Goal: Task Accomplishment & Management: Complete application form

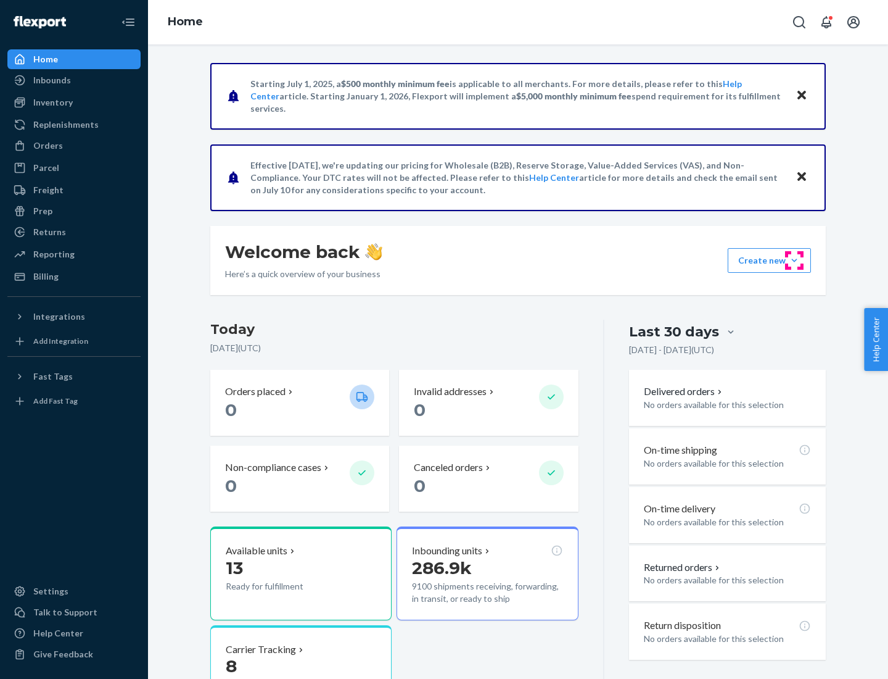
click at [795, 260] on button "Create new Create new inbound Create new order Create new product" at bounding box center [769, 260] width 83 height 25
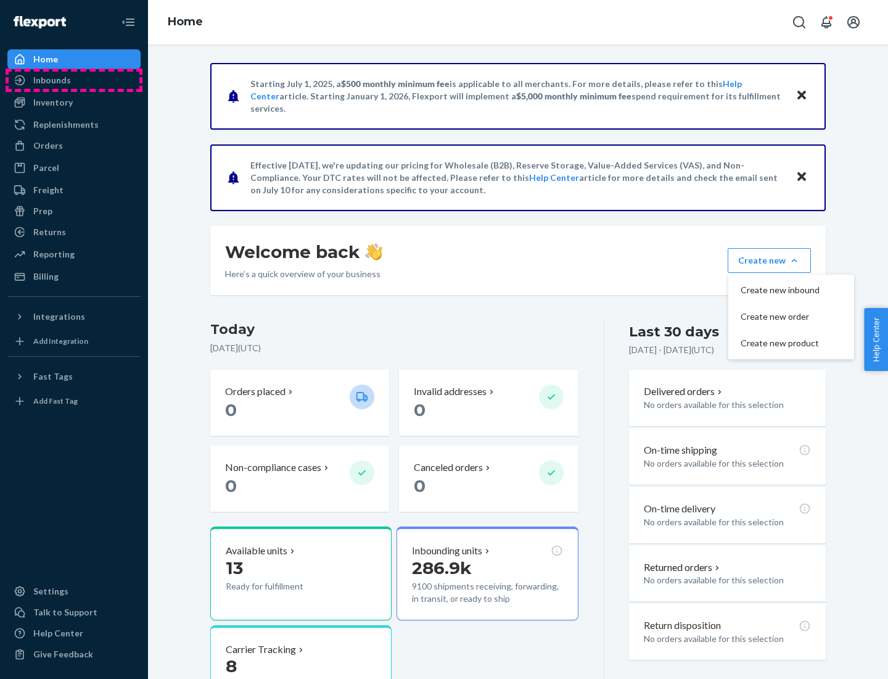
click at [74, 80] on div "Inbounds" at bounding box center [74, 80] width 131 height 17
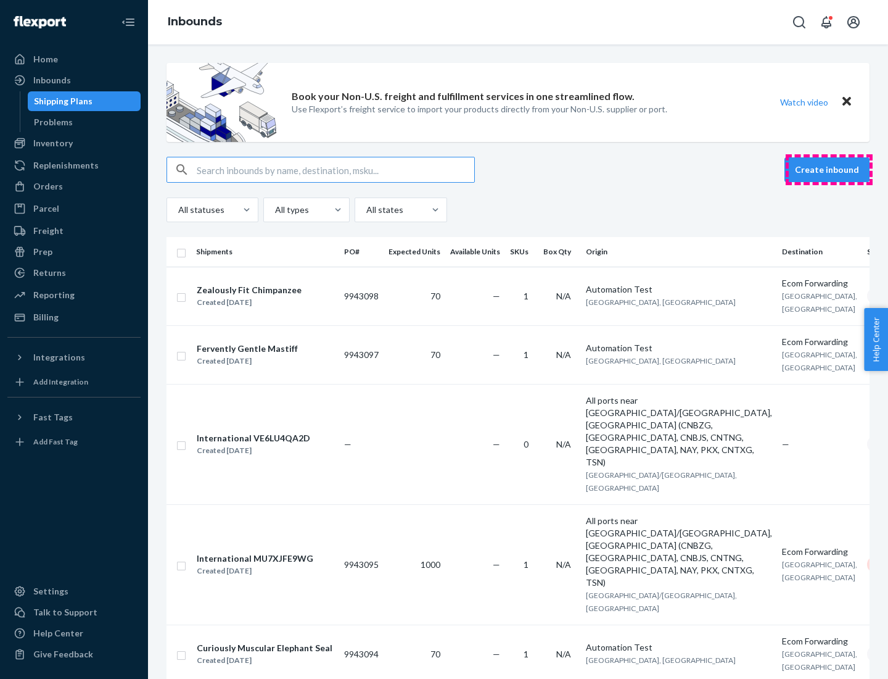
click at [829, 170] on button "Create inbound" at bounding box center [827, 169] width 85 height 25
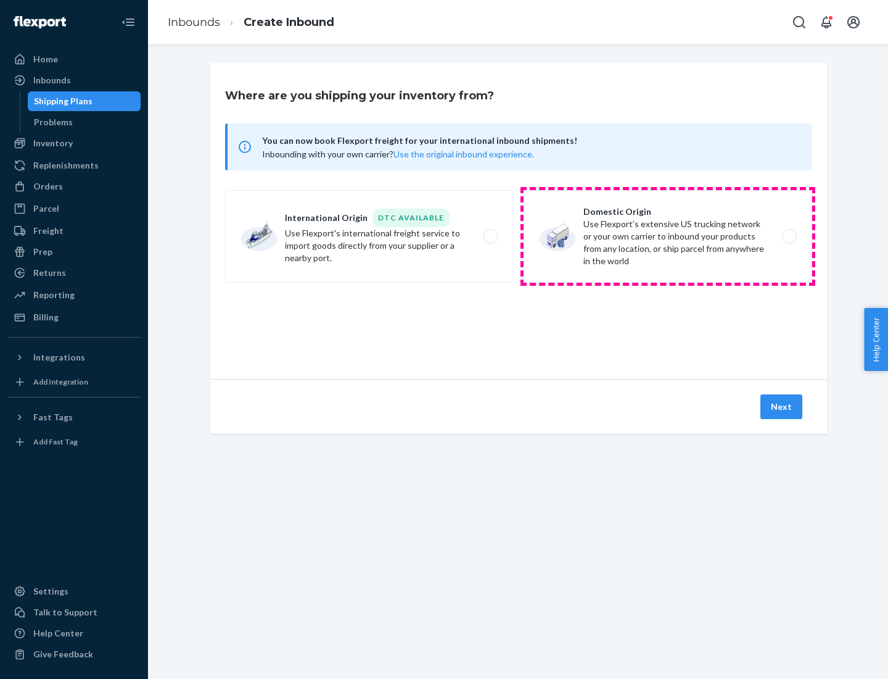
click at [668, 236] on label "Domestic Origin Use Flexport’s extensive US trucking network or your own carrie…" at bounding box center [668, 236] width 289 height 93
click at [789, 236] on input "Domestic Origin Use Flexport’s extensive US trucking network or your own carrie…" at bounding box center [793, 237] width 8 height 8
radio input "true"
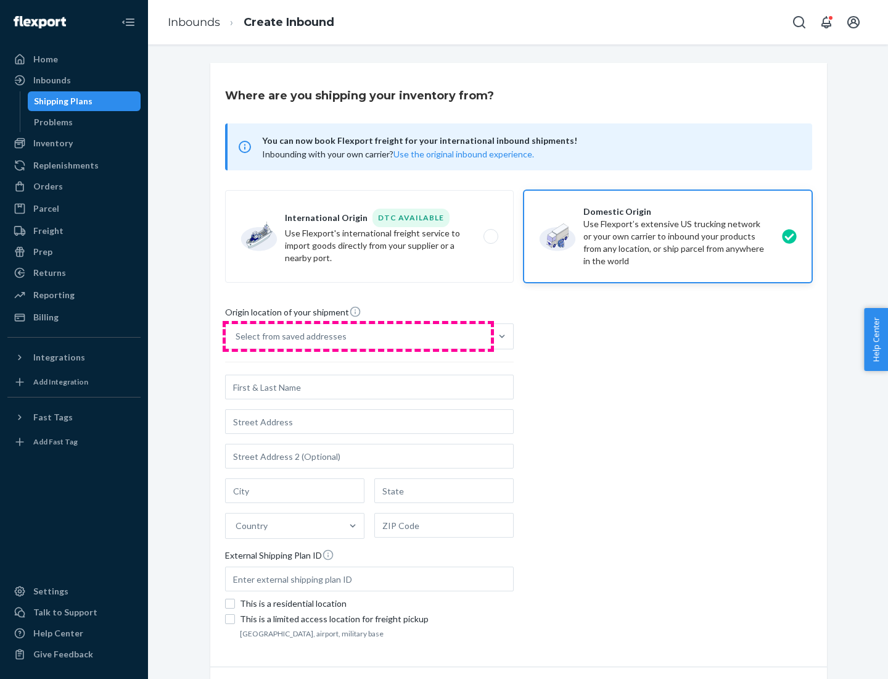
click at [358, 336] on div "Select from saved addresses" at bounding box center [358, 336] width 265 height 25
click at [237, 336] on input "Select from saved addresses" at bounding box center [236, 336] width 1 height 12
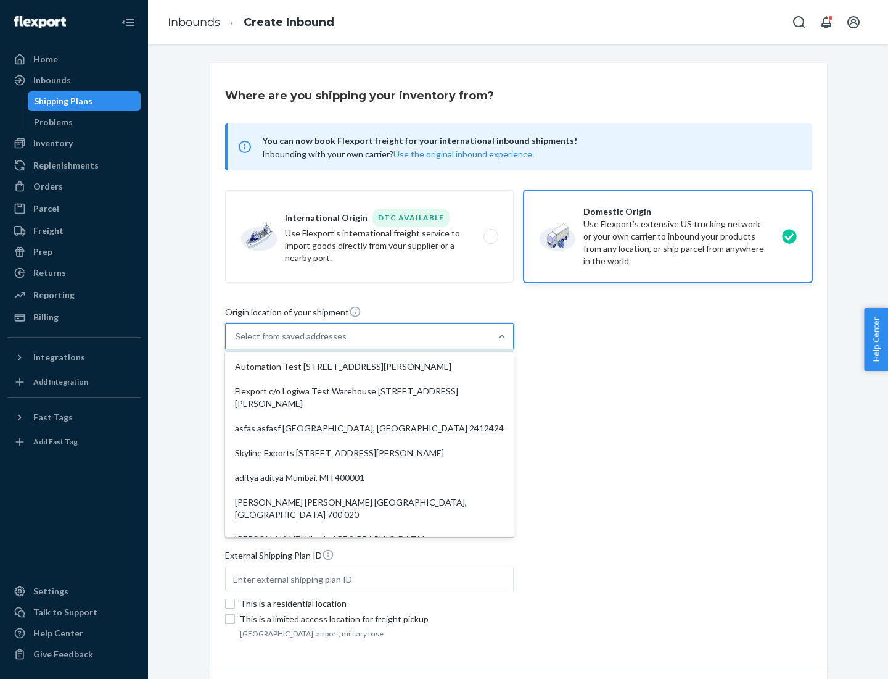
scroll to position [5, 0]
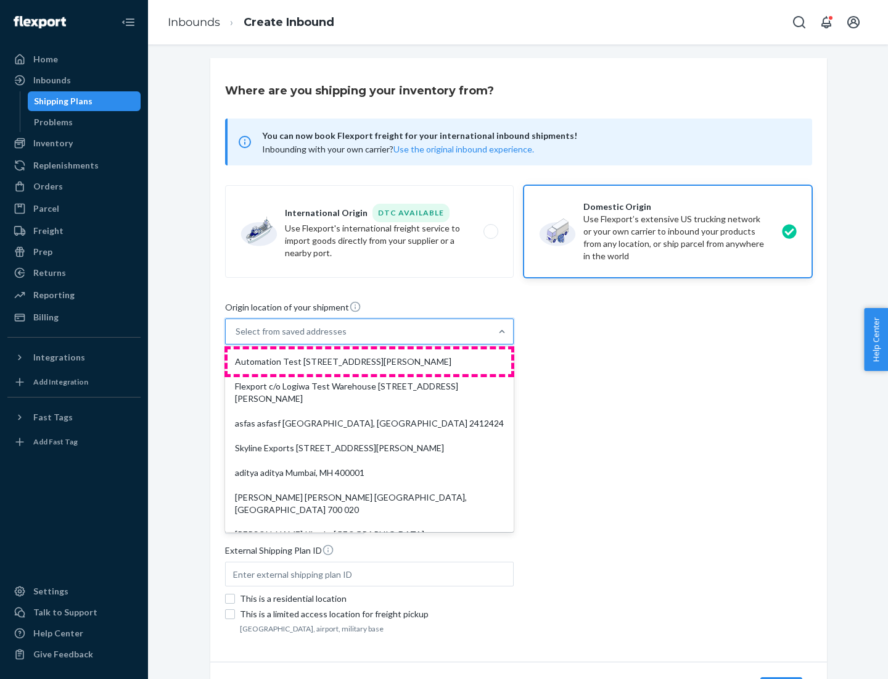
click at [370, 362] on div "Automation Test [STREET_ADDRESS][PERSON_NAME]" at bounding box center [370, 361] width 284 height 25
click at [237, 337] on input "option Automation Test [STREET_ADDRESS][PERSON_NAME]. 9 results available. Use …" at bounding box center [236, 331] width 1 height 12
type input "Automation Test"
type input "9th Floor"
type input "[GEOGRAPHIC_DATA]"
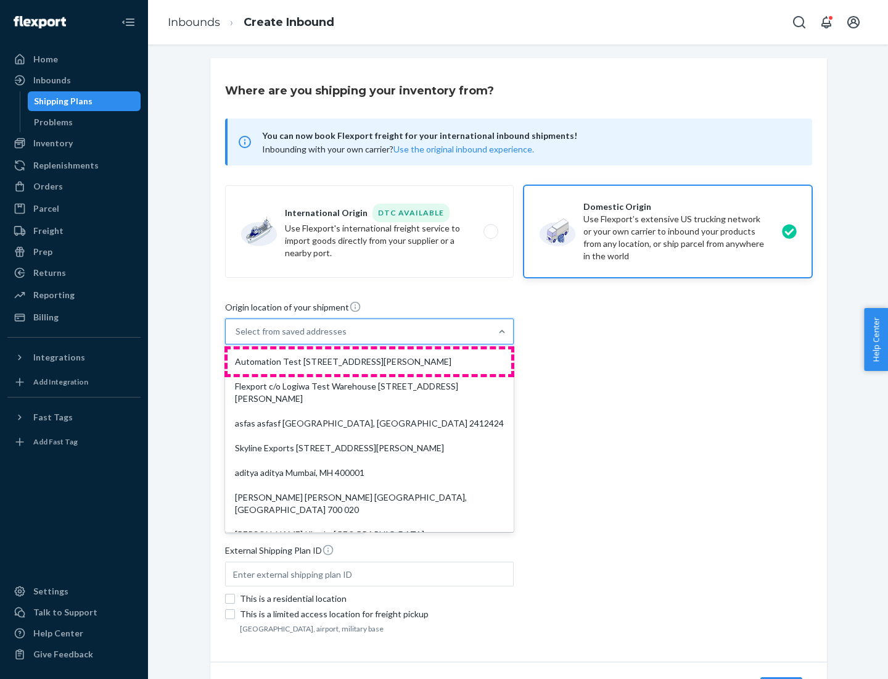
type input "CA"
type input "94104"
type input "[STREET_ADDRESS][PERSON_NAME]"
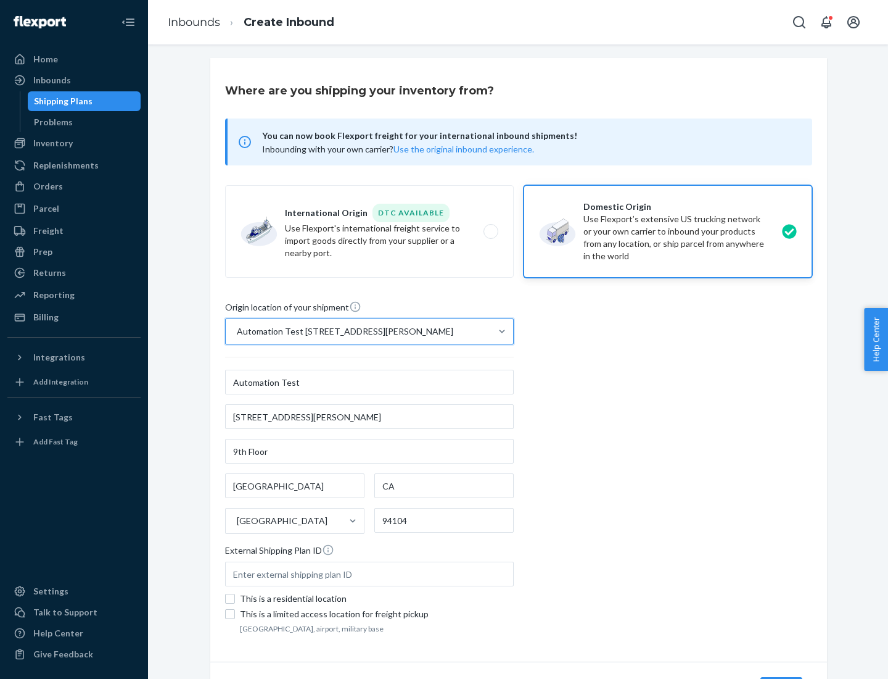
scroll to position [72, 0]
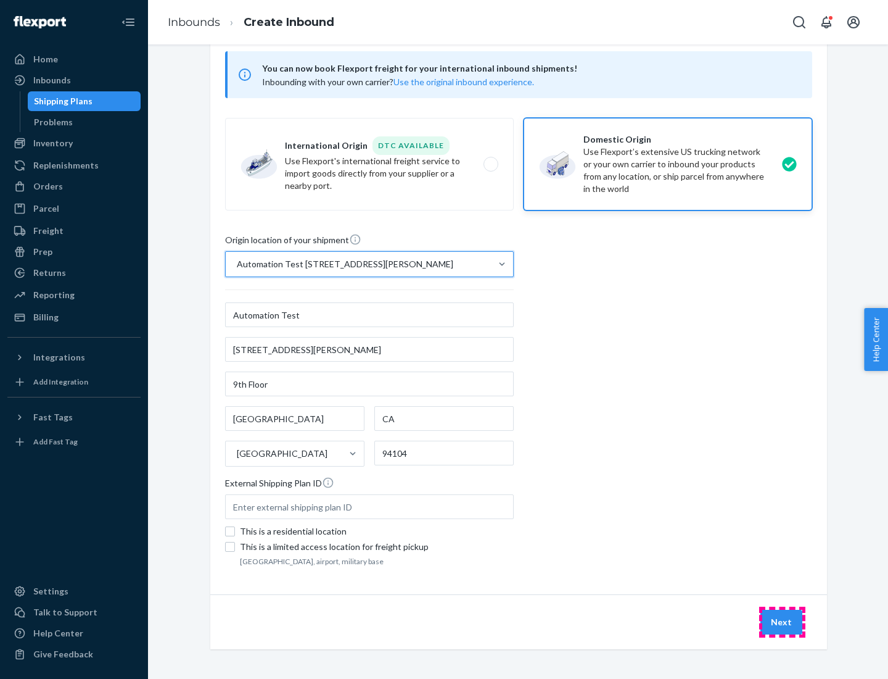
click at [782, 622] on button "Next" at bounding box center [782, 622] width 42 height 25
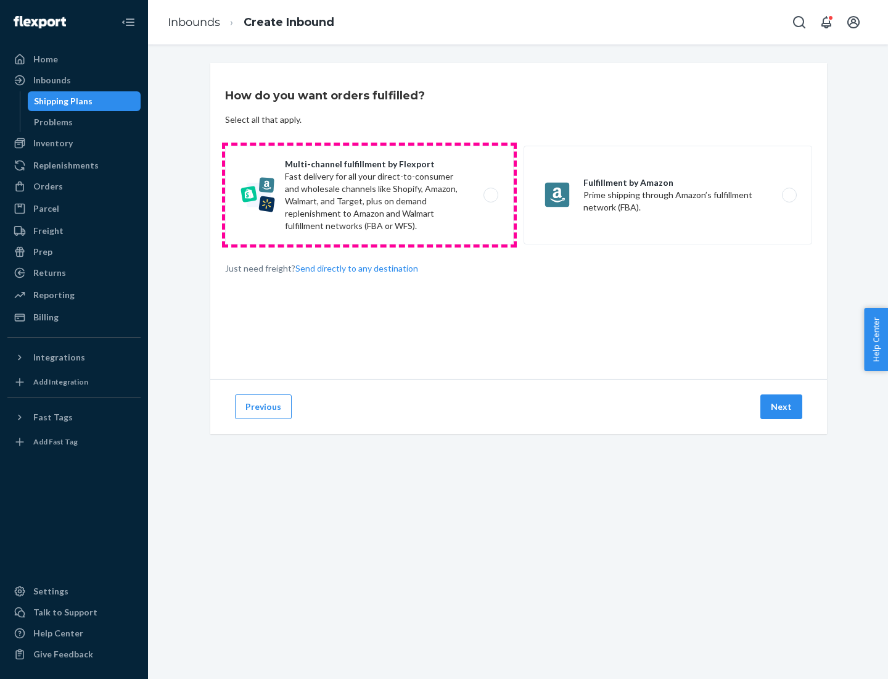
click at [370, 195] on label "Multi-channel fulfillment by Flexport Fast delivery for all your direct-to-cons…" at bounding box center [369, 195] width 289 height 99
click at [490, 195] on input "Multi-channel fulfillment by Flexport Fast delivery for all your direct-to-cons…" at bounding box center [494, 195] width 8 height 8
radio input "true"
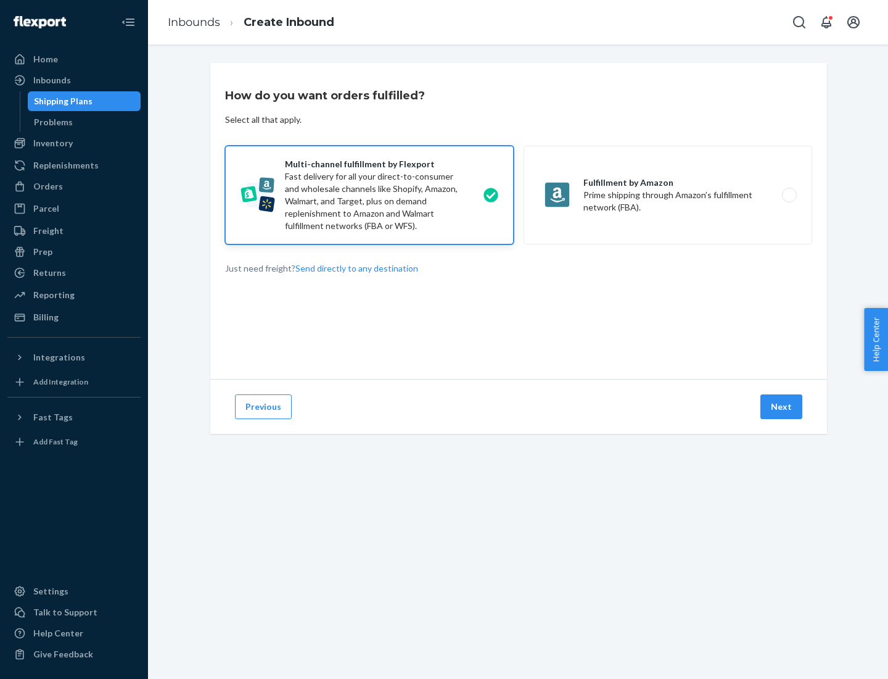
click at [782, 407] on button "Next" at bounding box center [782, 406] width 42 height 25
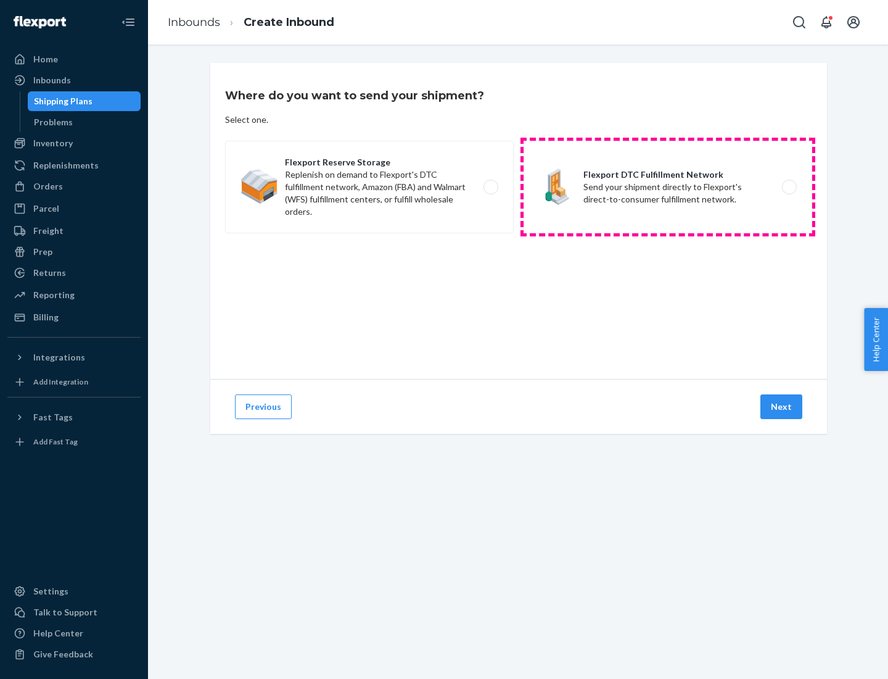
click at [668, 187] on label "Flexport DTC Fulfillment Network Send your shipment directly to Flexport's dire…" at bounding box center [668, 187] width 289 height 93
click at [789, 187] on input "Flexport DTC Fulfillment Network Send your shipment directly to Flexport's dire…" at bounding box center [793, 187] width 8 height 8
radio input "true"
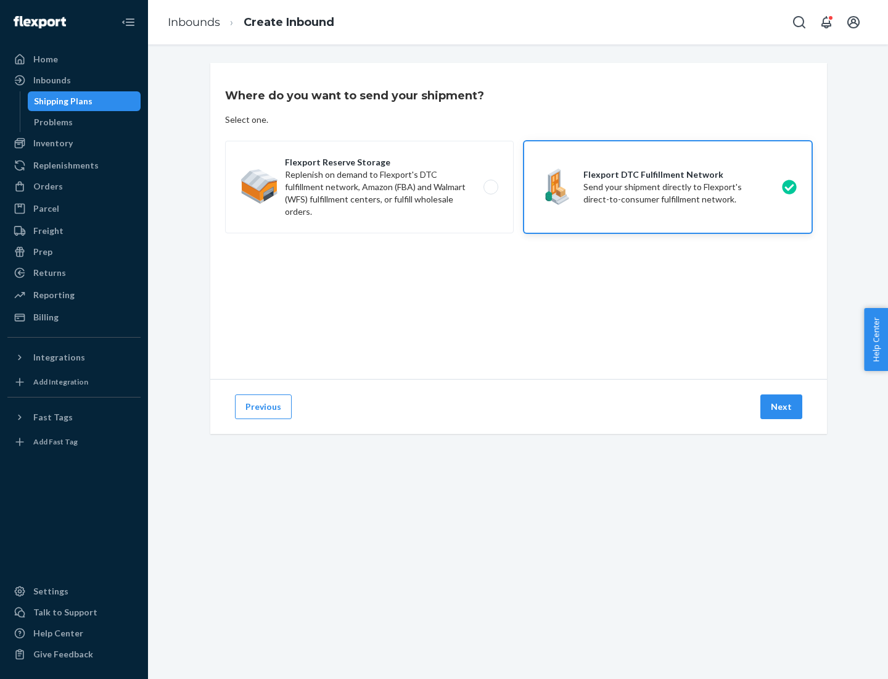
click at [782, 407] on button "Next" at bounding box center [782, 406] width 42 height 25
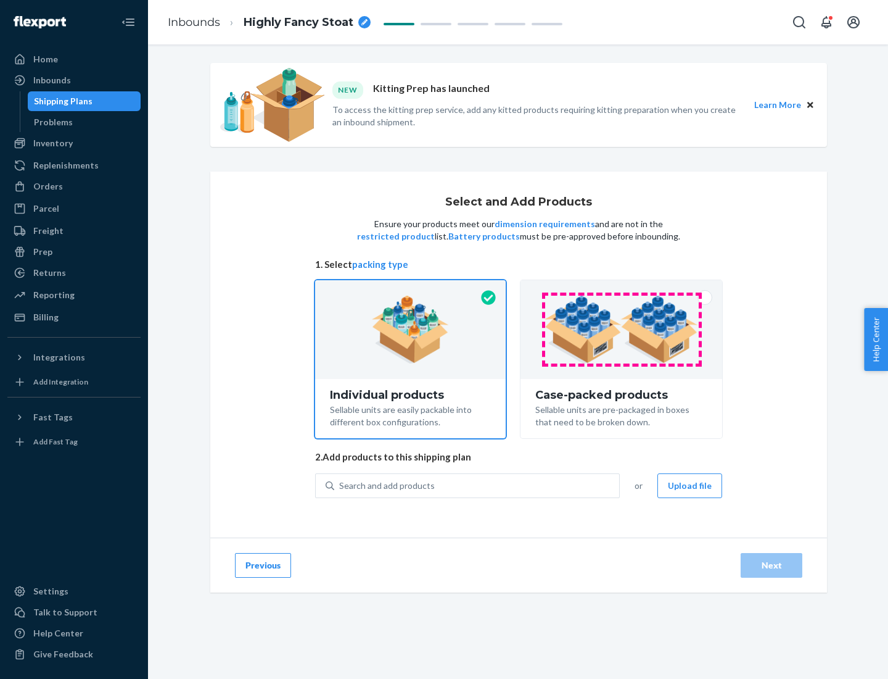
click at [622, 329] on img at bounding box center [622, 330] width 154 height 68
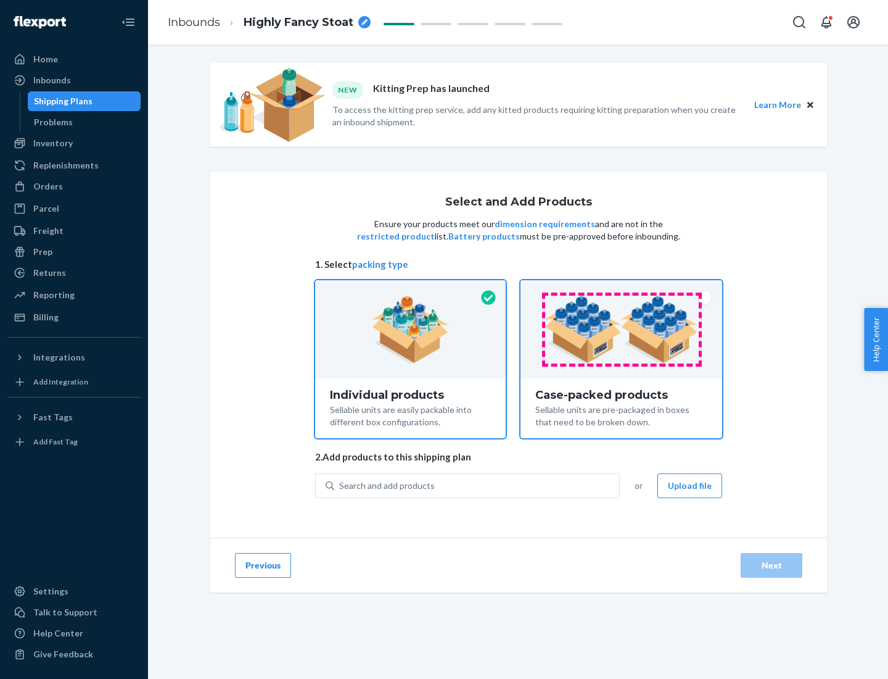
click at [622, 288] on input "Case-packed products Sellable units are pre-packaged in boxes that need to be b…" at bounding box center [622, 284] width 8 height 8
radio input "true"
radio input "false"
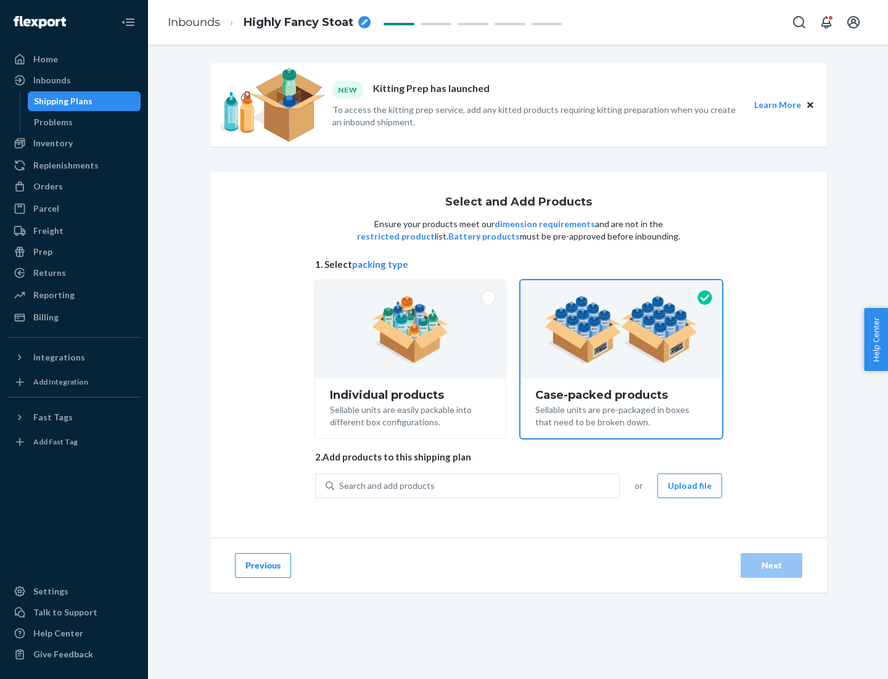
click at [477, 485] on div "Search and add products" at bounding box center [476, 485] width 285 height 22
click at [341, 485] on input "Search and add products" at bounding box center [339, 485] width 1 height 12
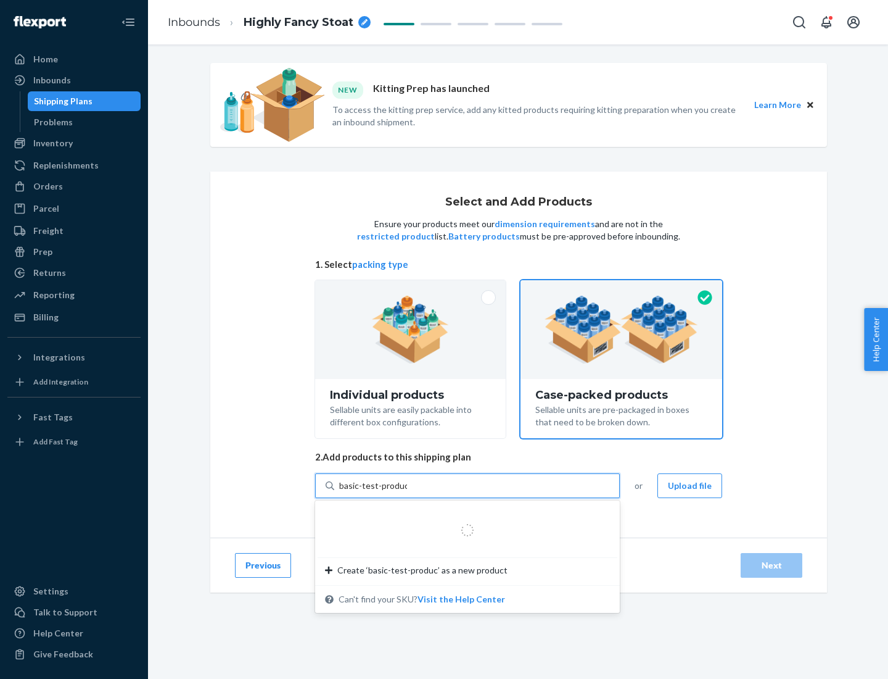
type input "basic-test-product-1"
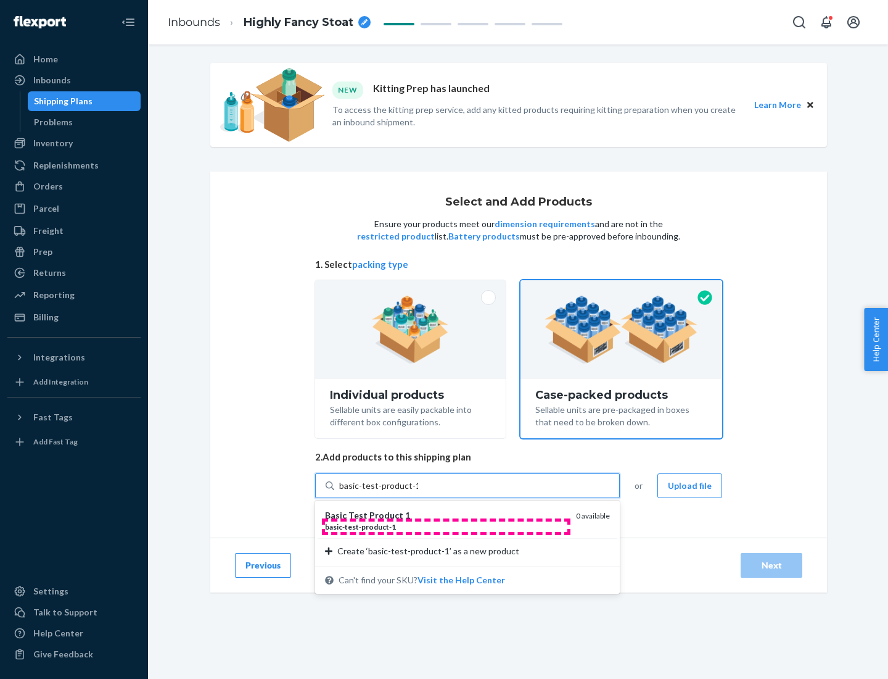
click at [446, 526] on div "basic - test - product - 1" at bounding box center [445, 526] width 241 height 10
click at [418, 492] on input "basic-test-product-1" at bounding box center [378, 485] width 79 height 12
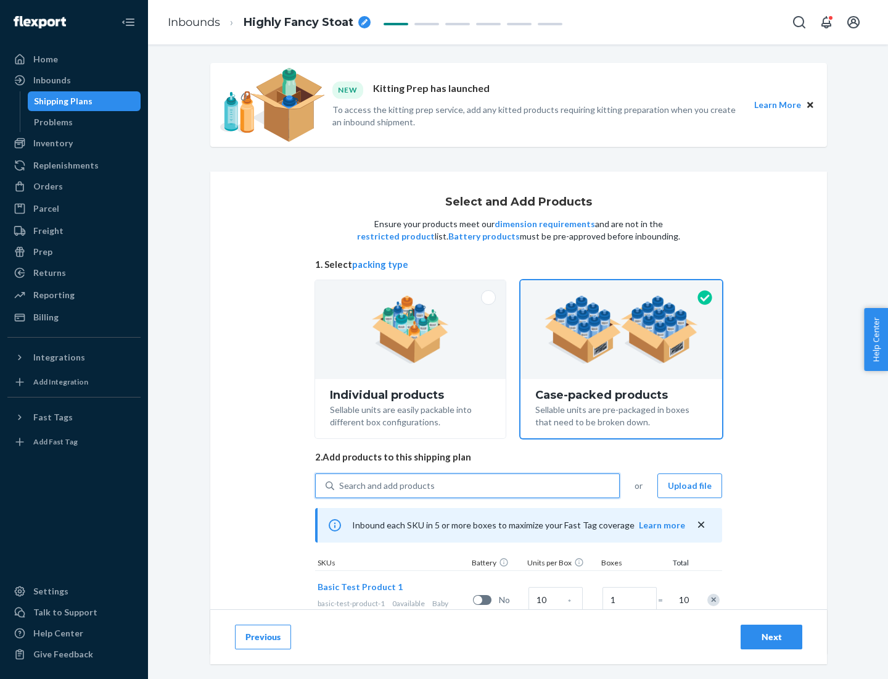
scroll to position [44, 0]
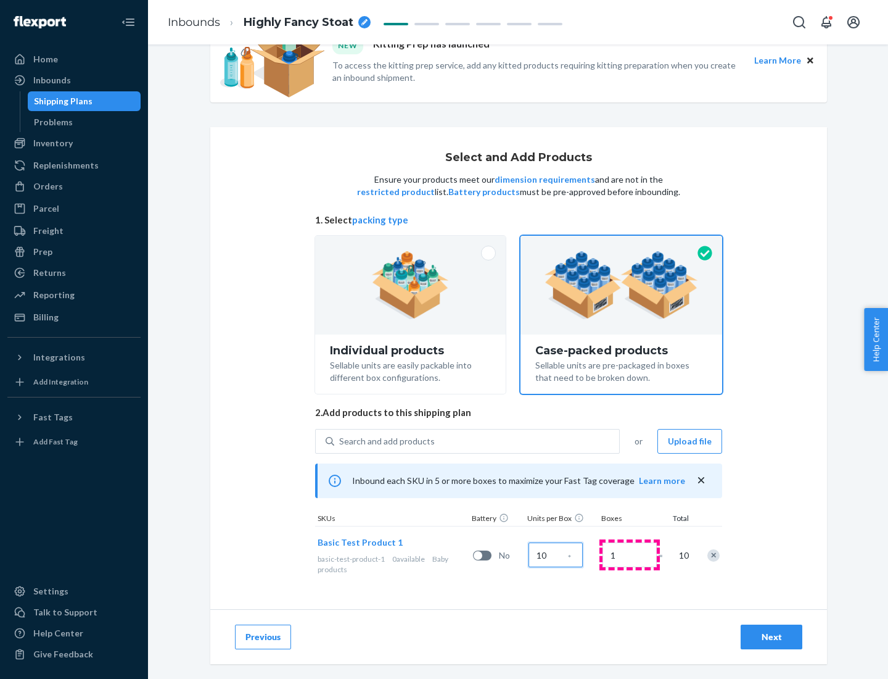
type input "10"
type input "7"
click at [772, 637] on div "Next" at bounding box center [771, 636] width 41 height 12
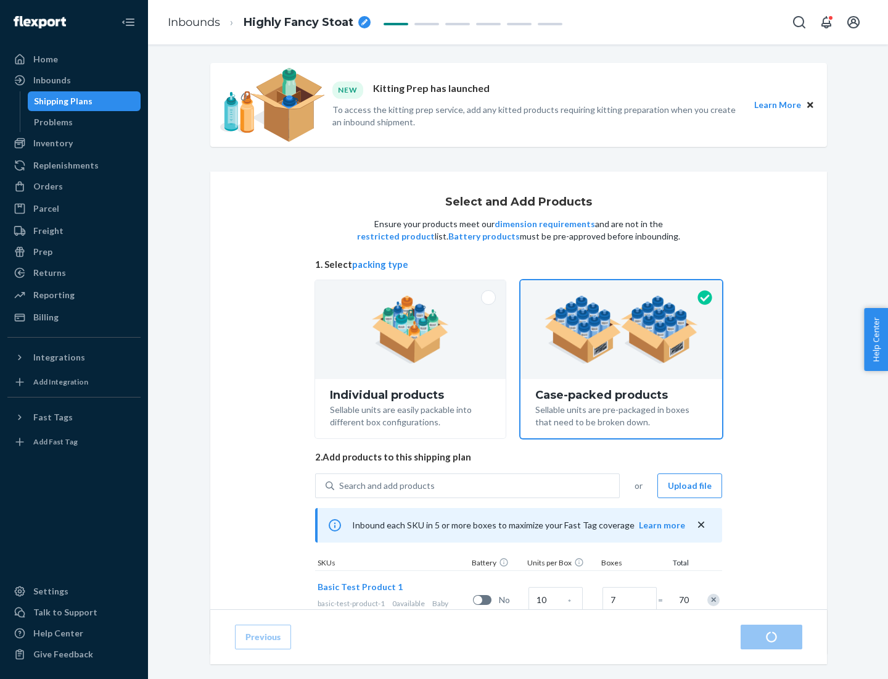
radio input "true"
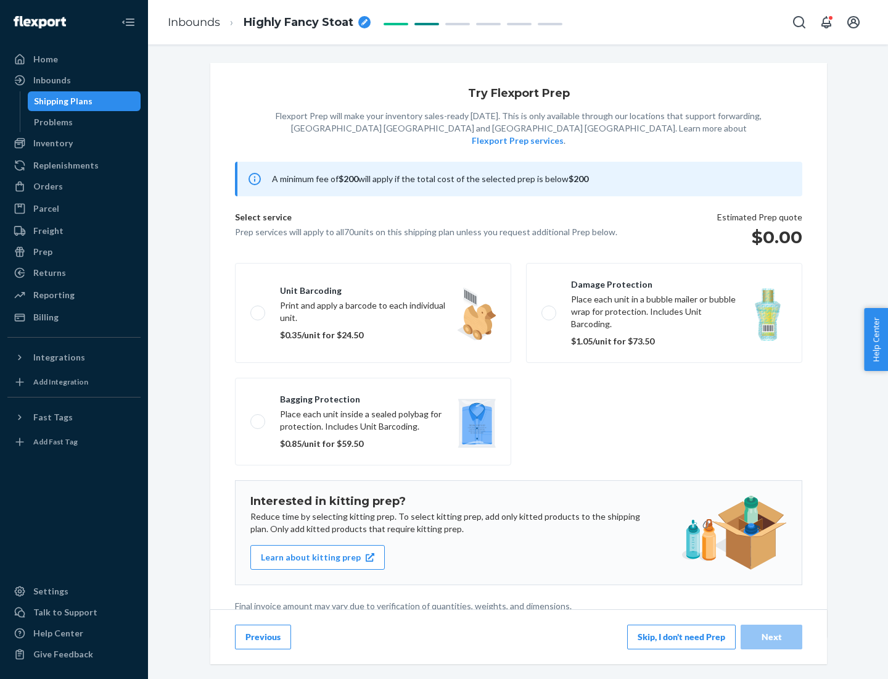
scroll to position [3, 0]
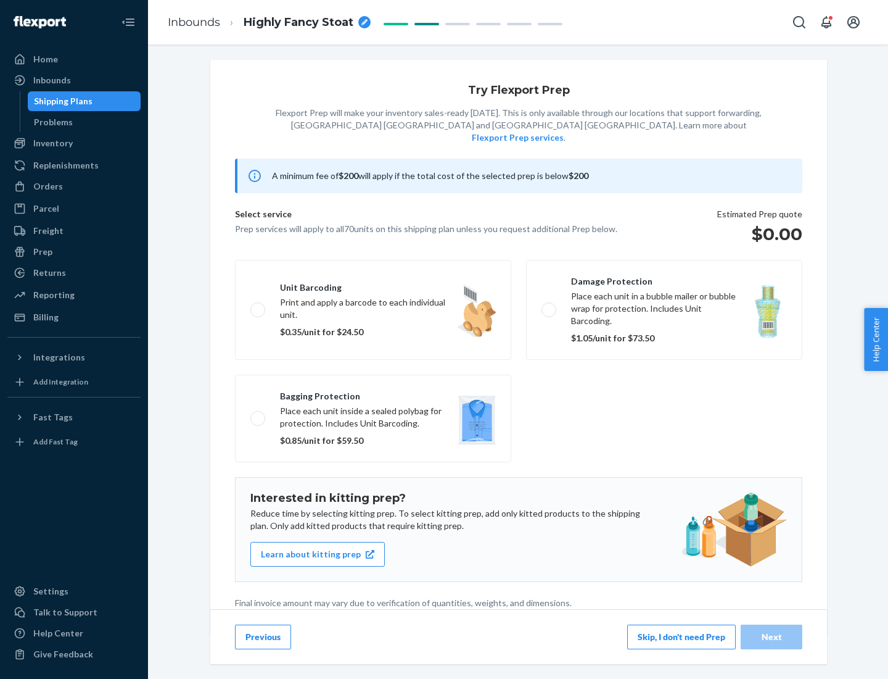
click at [682, 636] on button "Skip, I don't need Prep" at bounding box center [681, 636] width 109 height 25
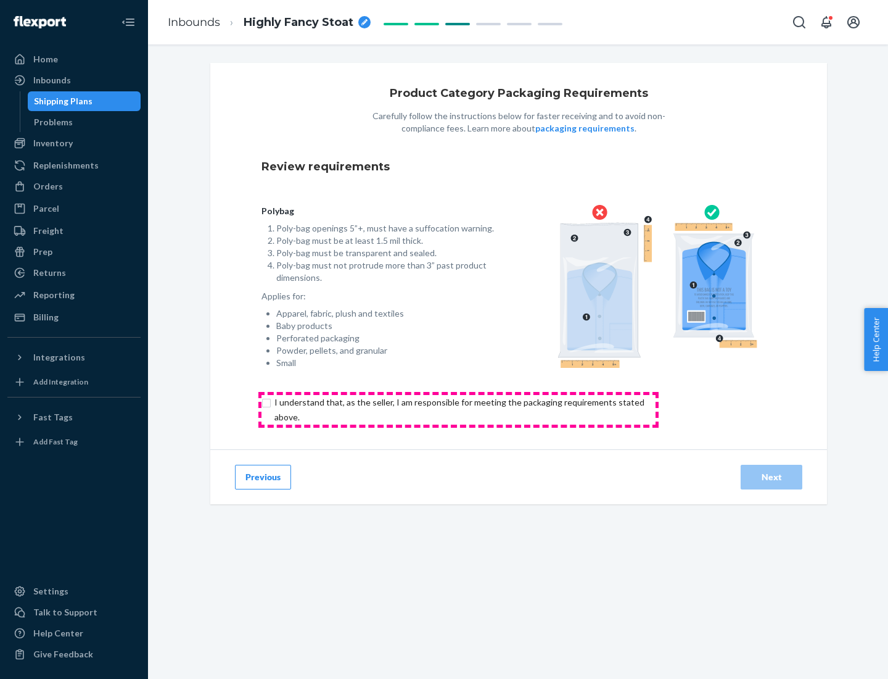
click at [458, 409] on input "checkbox" at bounding box center [467, 410] width 410 height 30
checkbox input "true"
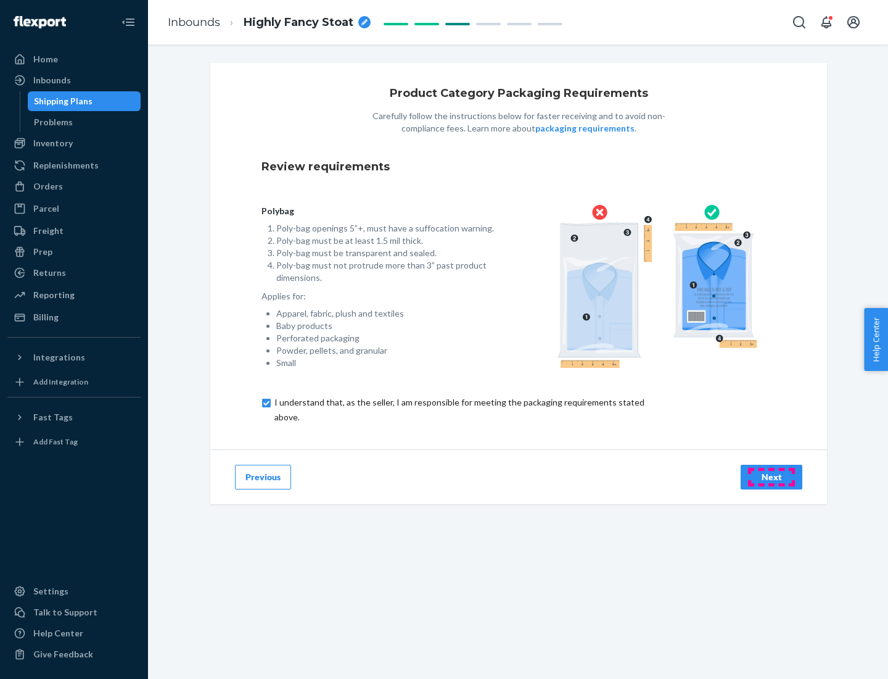
click at [772, 476] on div "Next" at bounding box center [771, 477] width 41 height 12
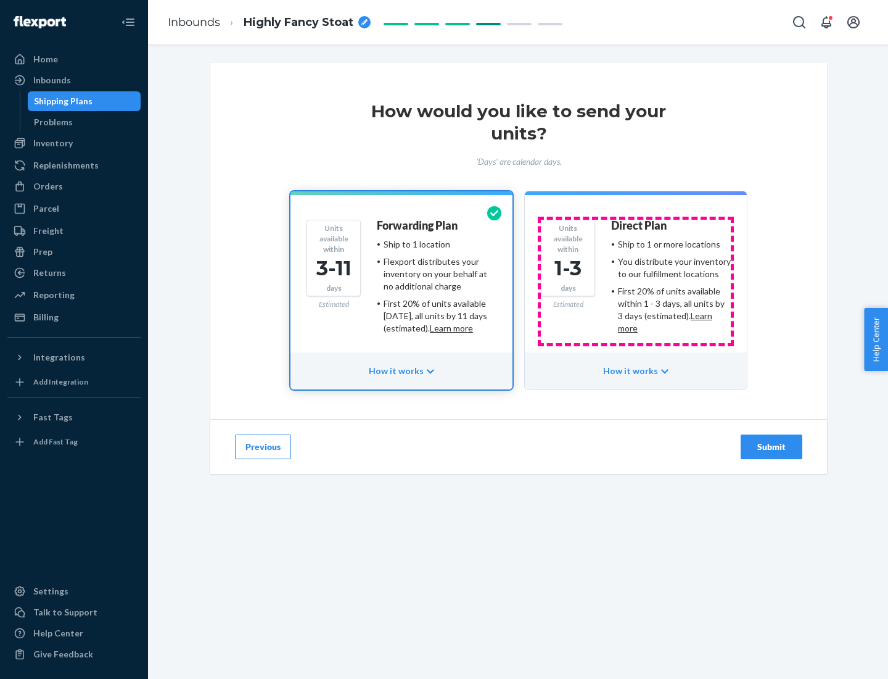
click at [636, 281] on ul "Ship to 1 or more locations You distribute your inventory to our fulfillment lo…" at bounding box center [671, 286] width 120 height 96
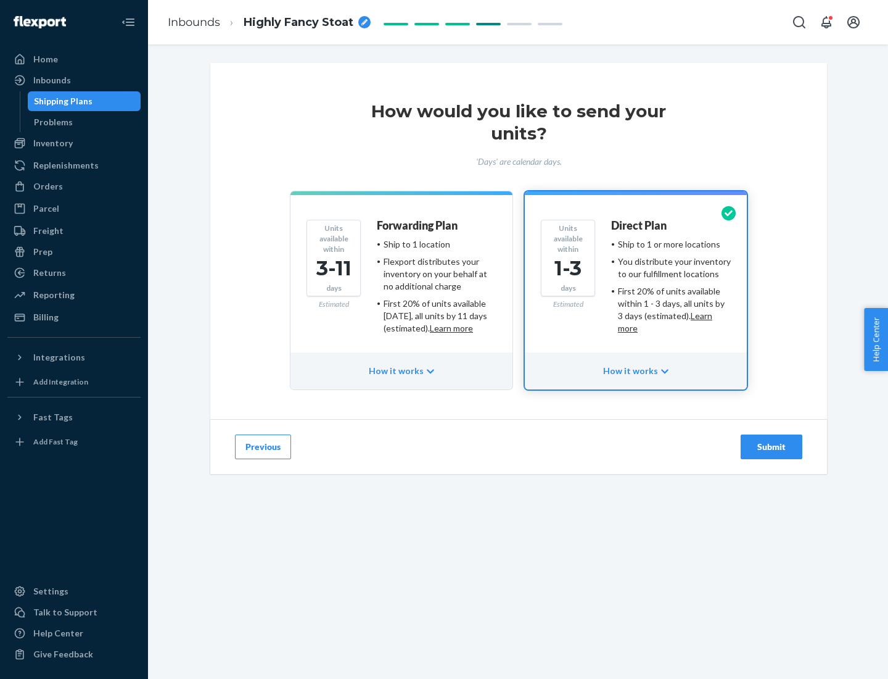
click at [772, 447] on div "Submit" at bounding box center [771, 446] width 41 height 12
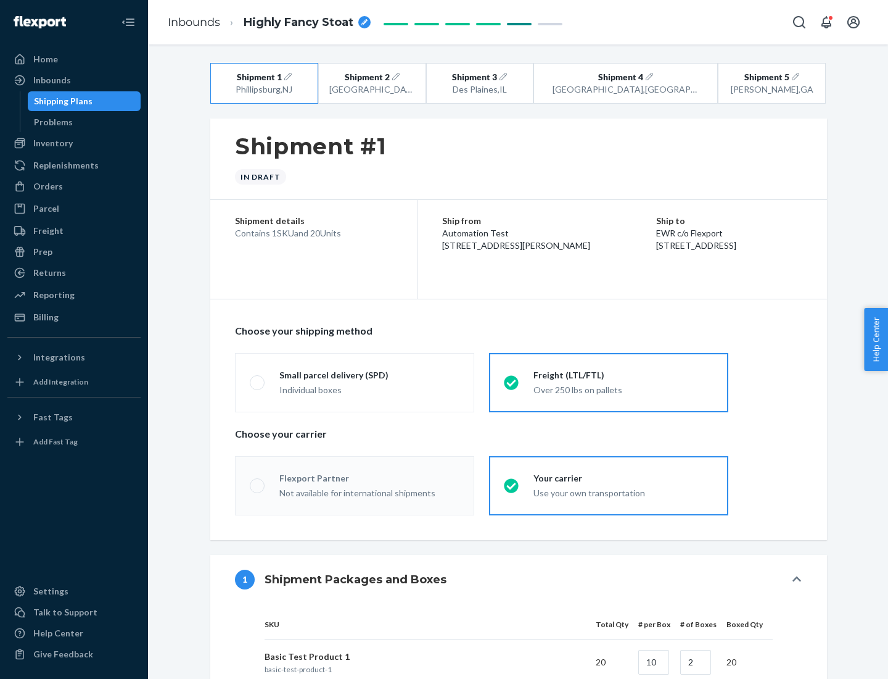
radio input "true"
radio input "false"
radio input "true"
radio input "false"
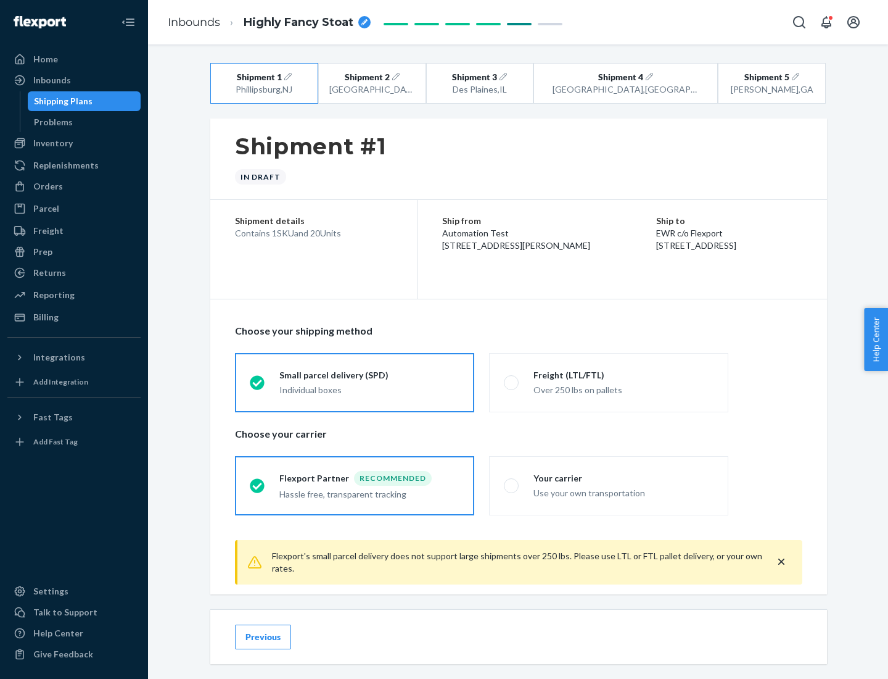
scroll to position [14, 0]
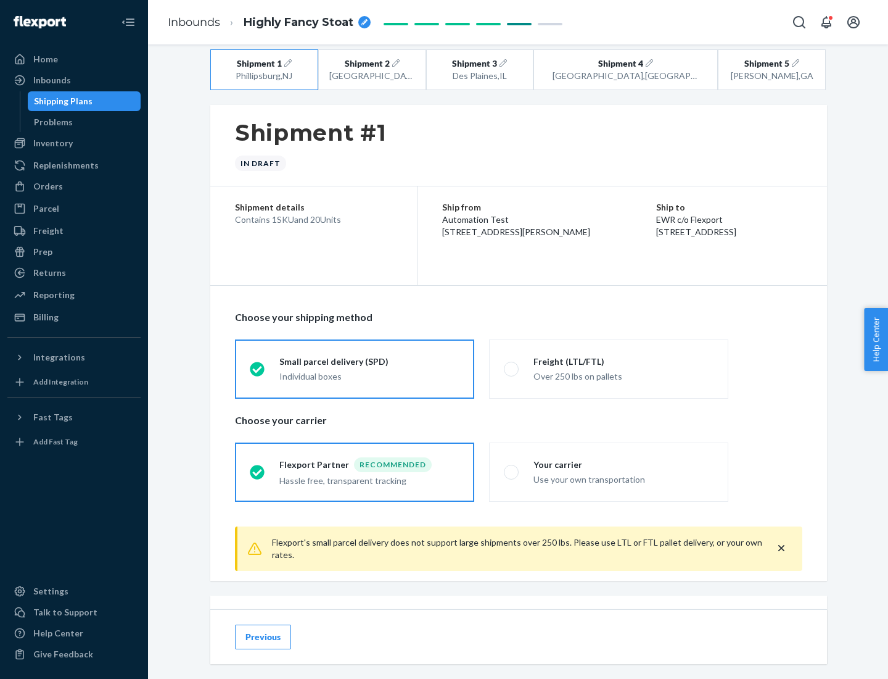
click at [624, 361] on div "Freight (LTL/FTL)" at bounding box center [624, 361] width 180 height 12
click at [512, 365] on input "Freight (LTL/FTL) Over 250 lbs on pallets" at bounding box center [508, 369] width 8 height 8
radio input "true"
radio input "false"
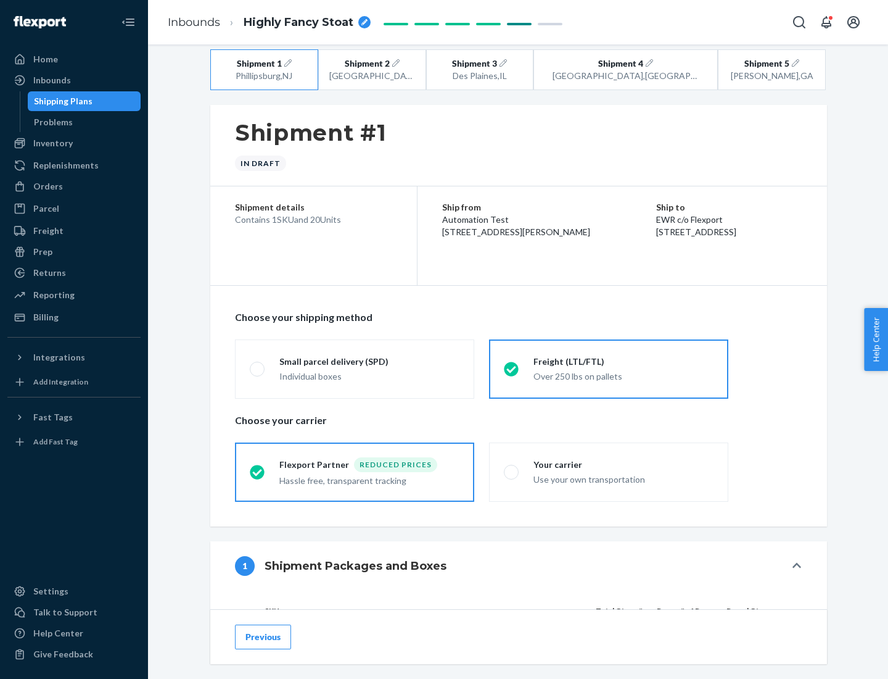
scroll to position [117, 0]
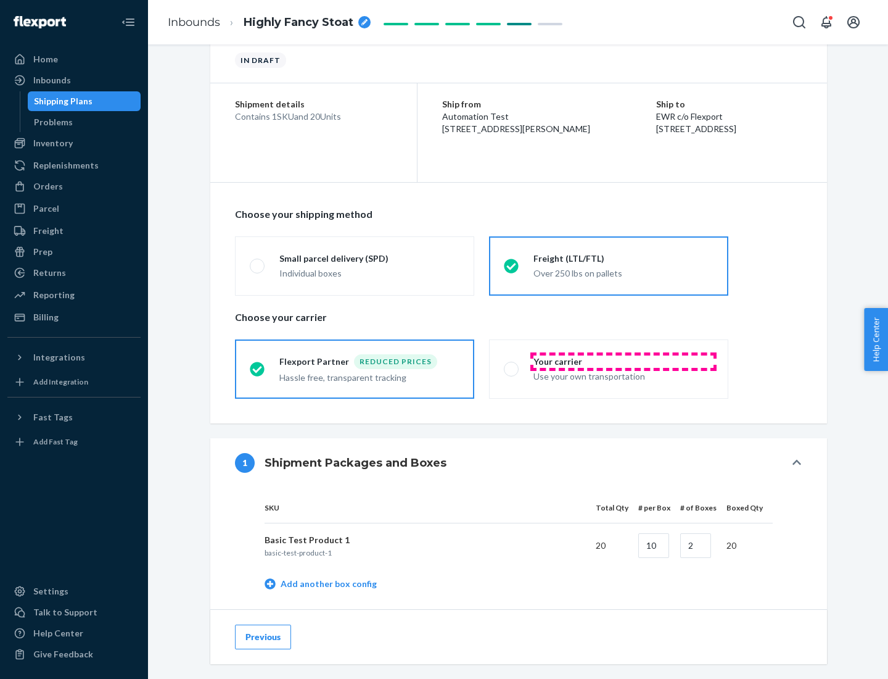
click at [624, 361] on div "Your carrier" at bounding box center [624, 361] width 180 height 12
click at [512, 365] on input "Your carrier Use your own transportation" at bounding box center [508, 369] width 8 height 8
radio input "true"
radio input "false"
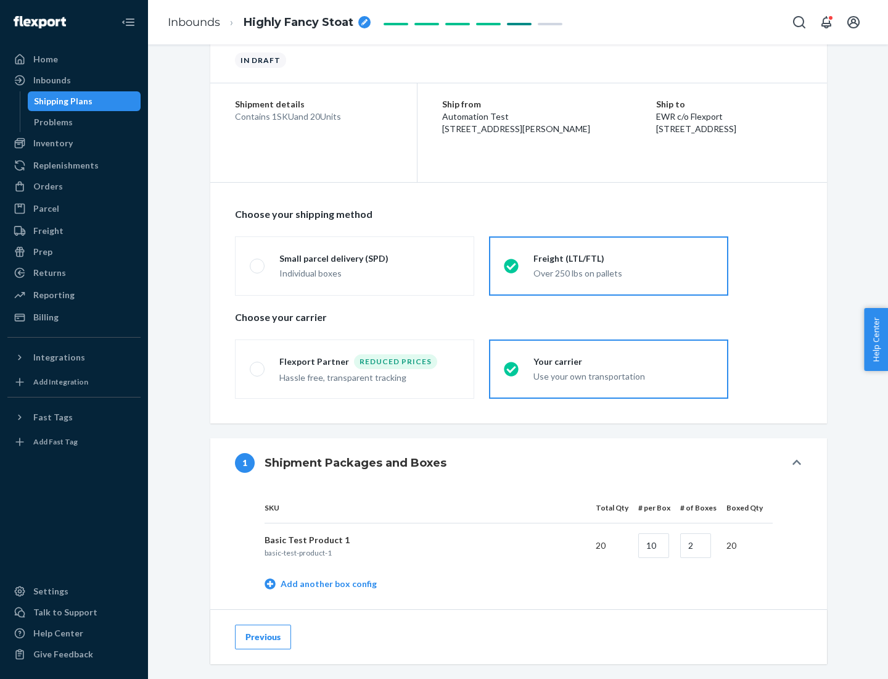
scroll to position [390, 0]
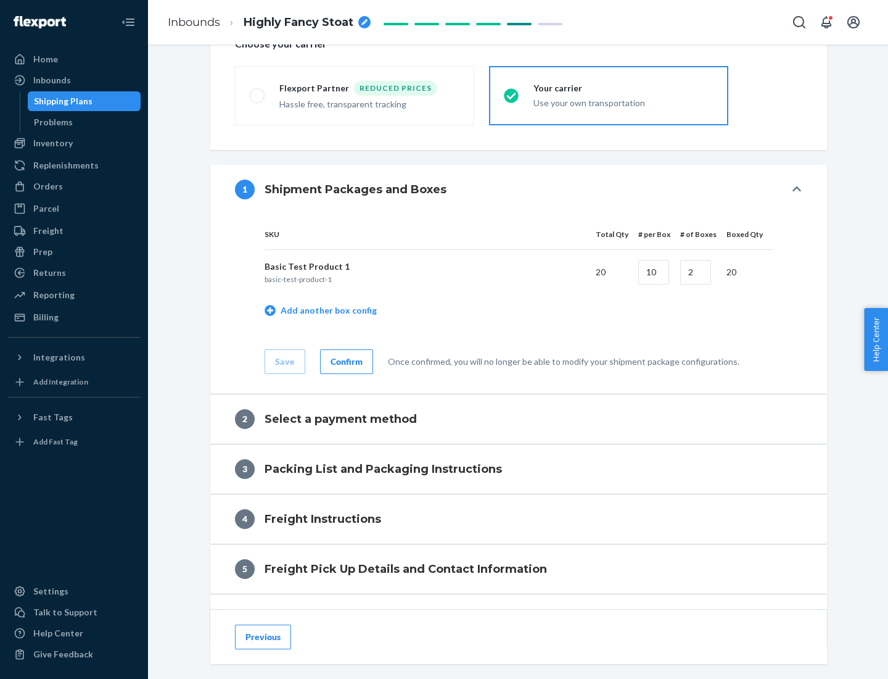
click at [345, 361] on div "Confirm" at bounding box center [347, 361] width 32 height 12
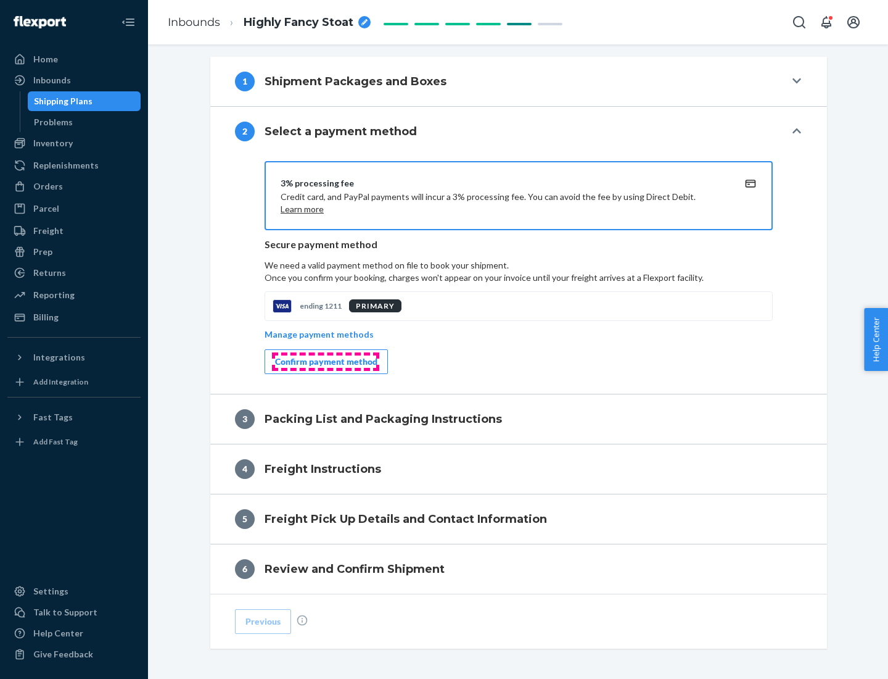
click at [325, 362] on div "Confirm payment method" at bounding box center [326, 361] width 102 height 12
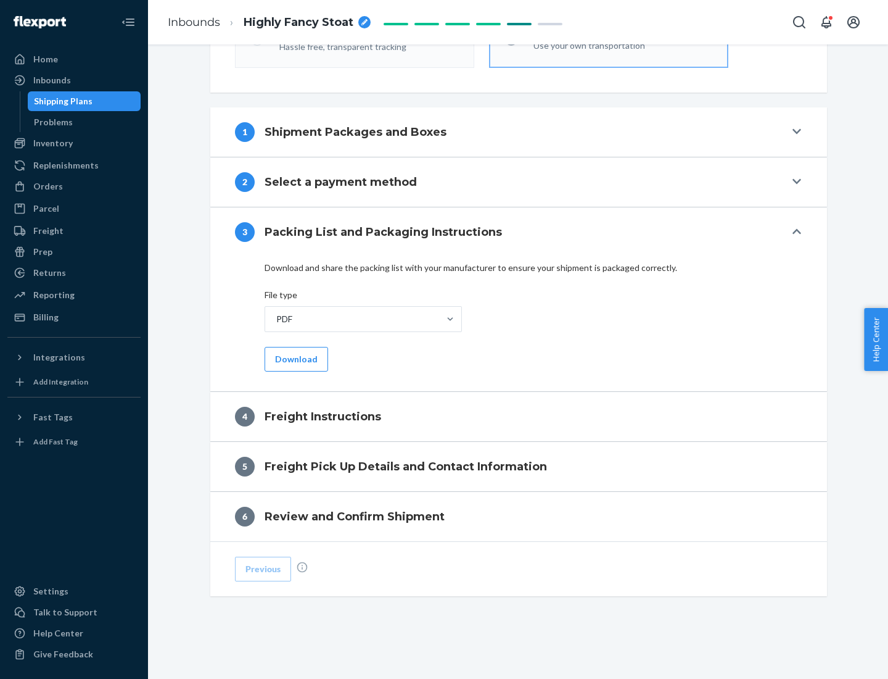
scroll to position [445, 0]
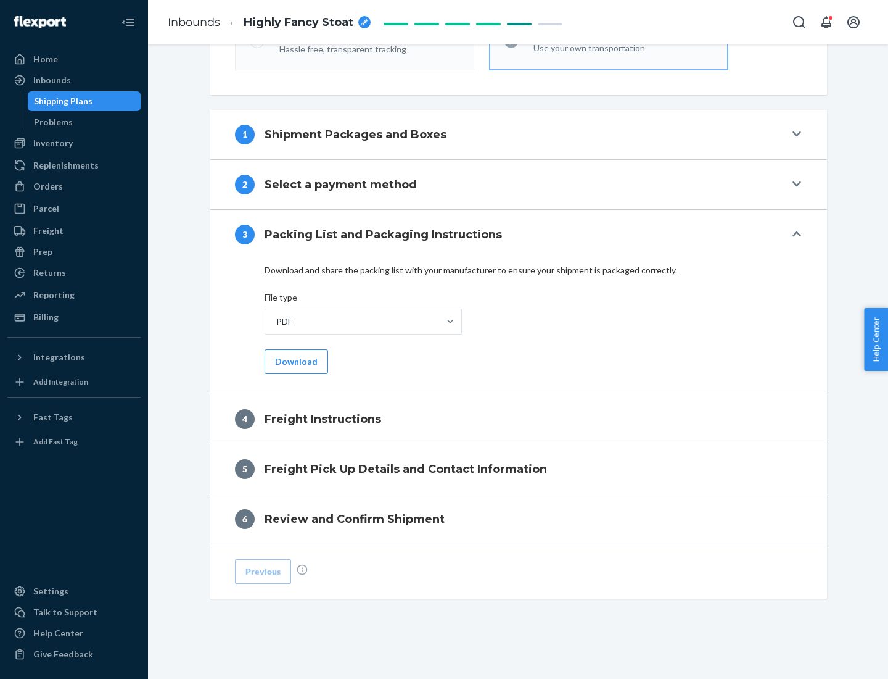
click at [295, 361] on button "Download" at bounding box center [297, 361] width 64 height 25
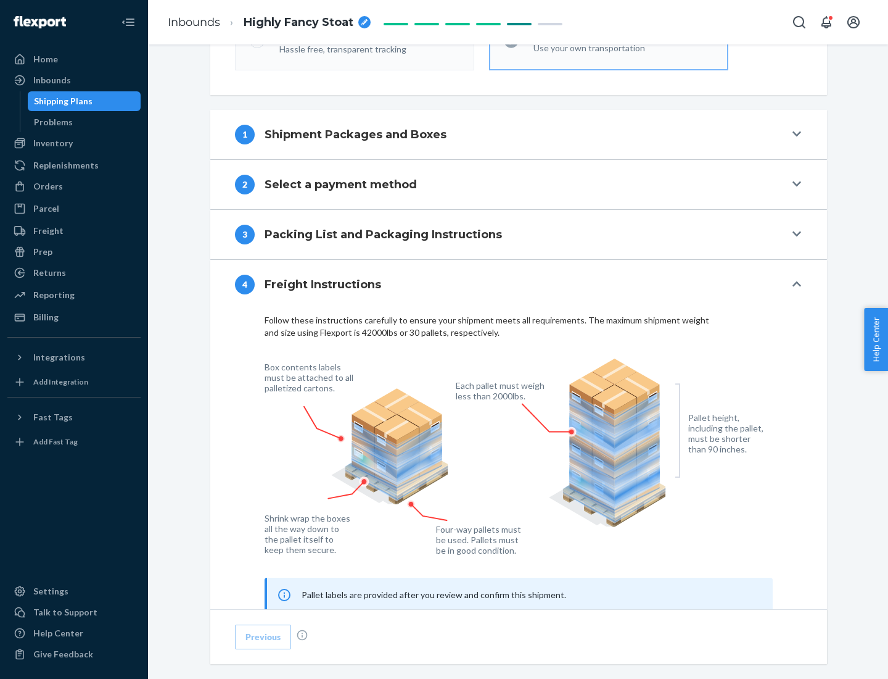
scroll to position [746, 0]
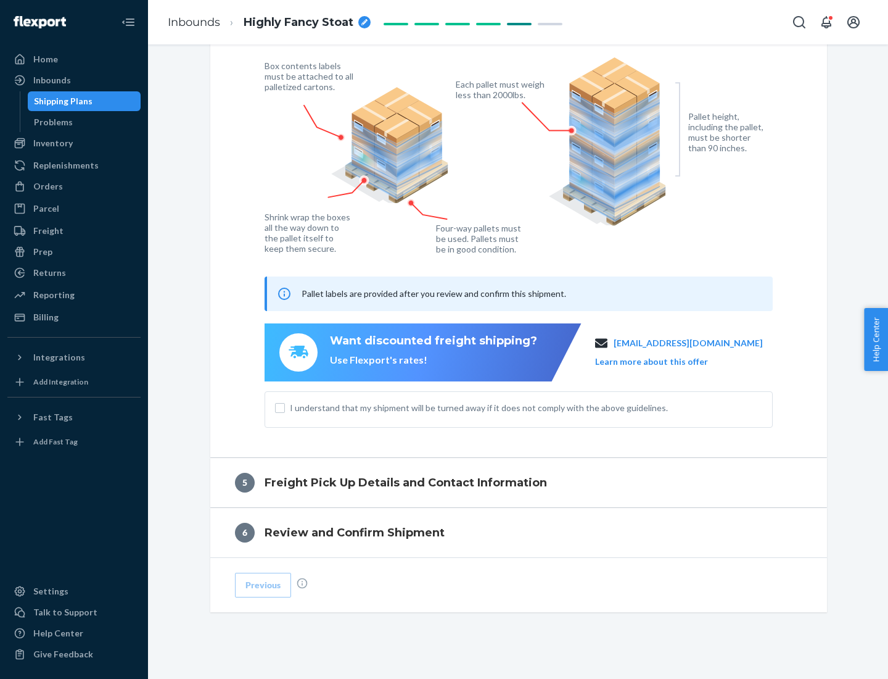
click at [667, 361] on button "Learn more about this offer" at bounding box center [651, 361] width 113 height 12
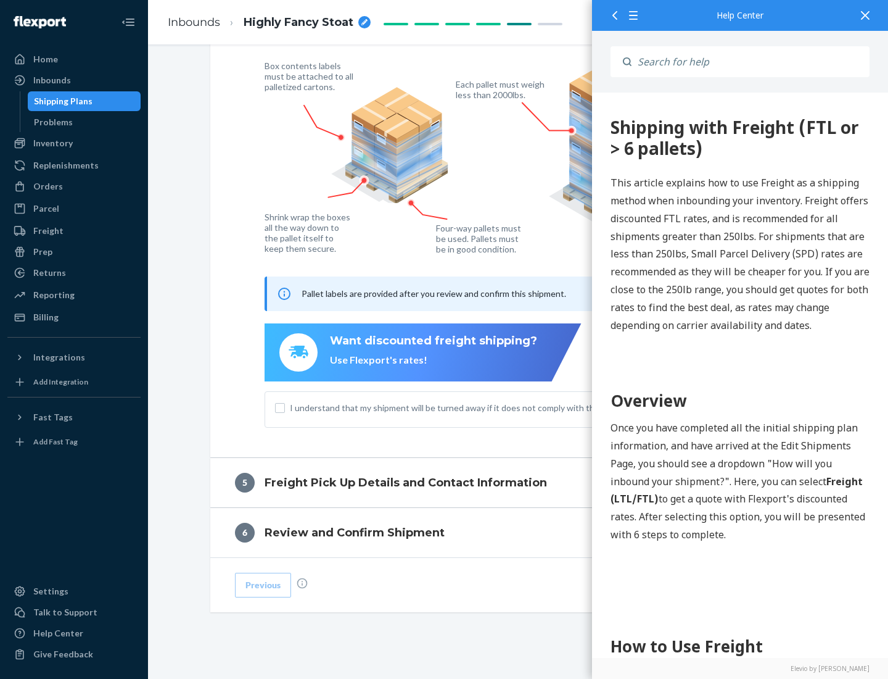
scroll to position [0, 0]
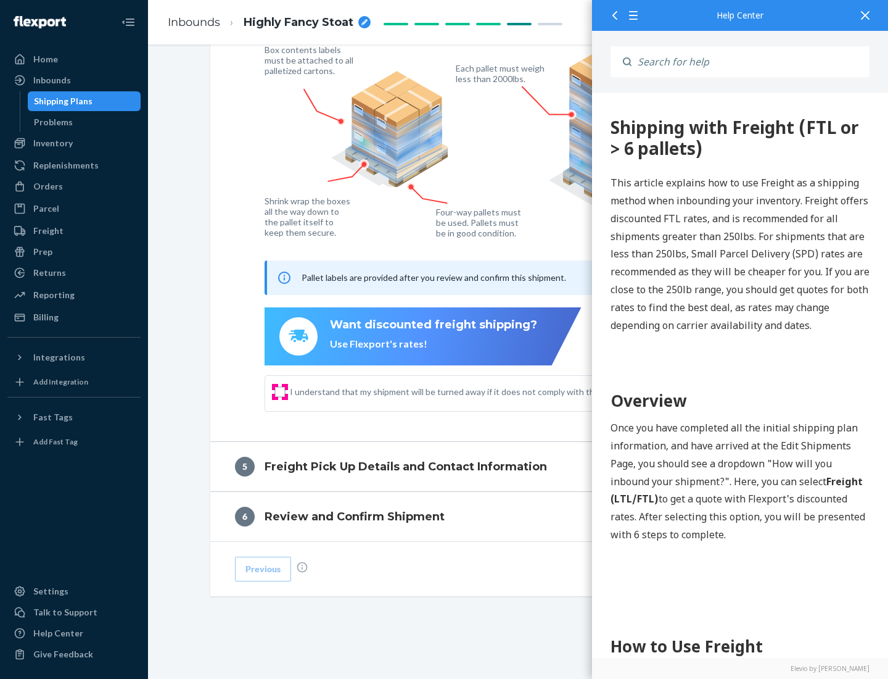
click at [280, 391] on input "I understand that my shipment will be turned away if it does not comply with th…" at bounding box center [280, 392] width 10 height 10
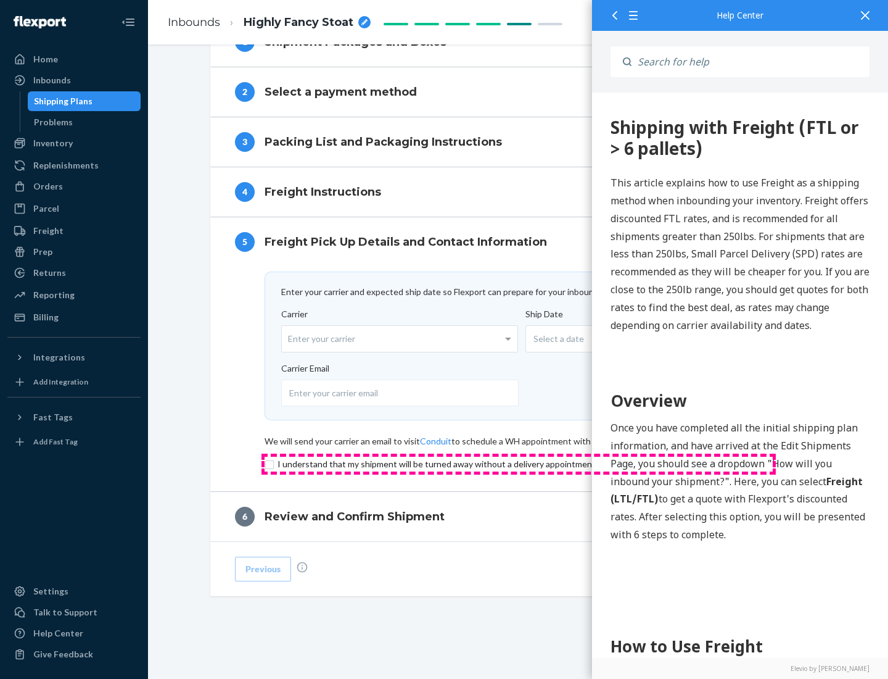
click at [519, 463] on input "checkbox" at bounding box center [519, 464] width 508 height 15
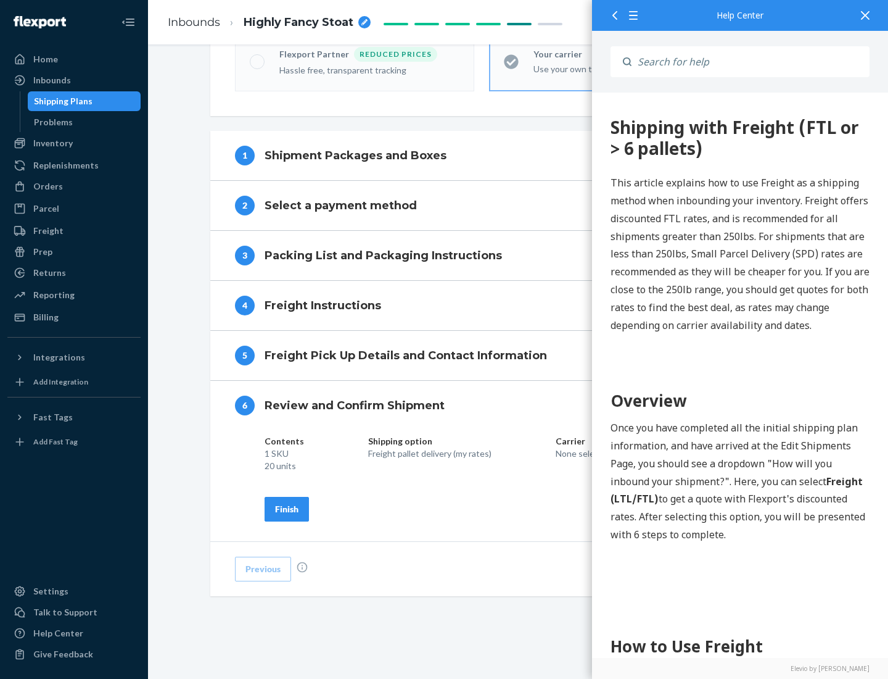
scroll to position [424, 0]
click at [287, 508] on div "Finish" at bounding box center [286, 509] width 23 height 12
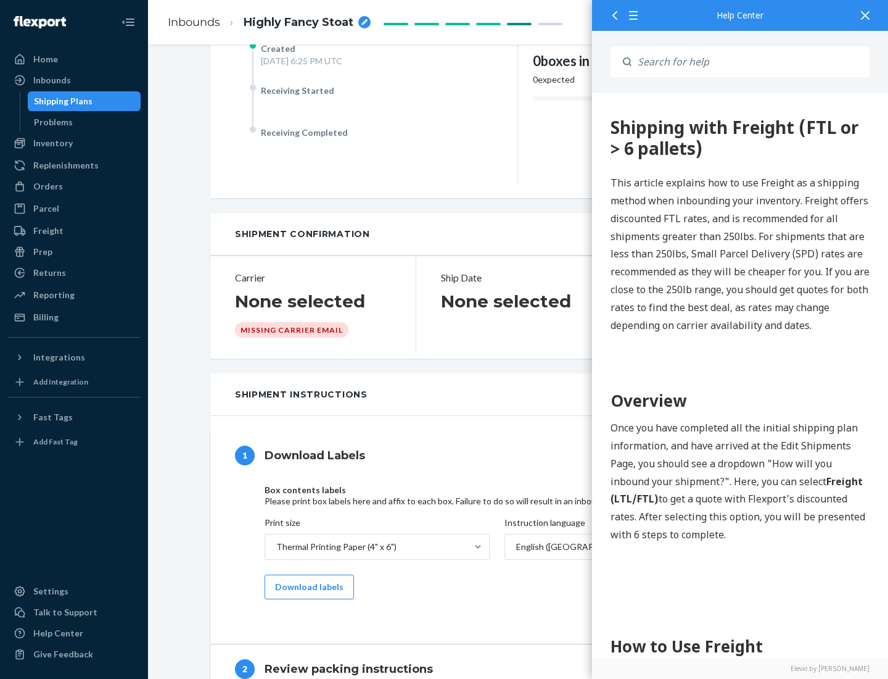
scroll to position [0, 0]
